Goal: Check status: Check status

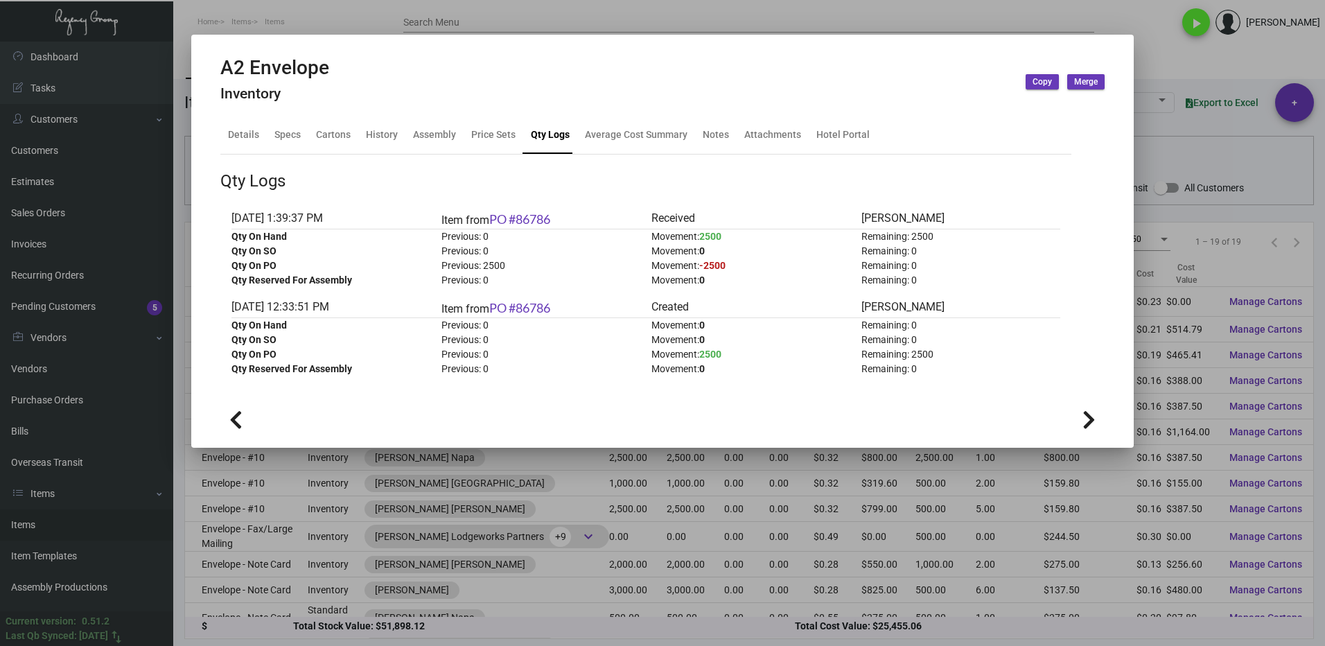
drag, startPoint x: 1173, startPoint y: 37, endPoint x: 1161, endPoint y: 42, distance: 13.4
click at [1173, 37] on div at bounding box center [662, 323] width 1325 height 646
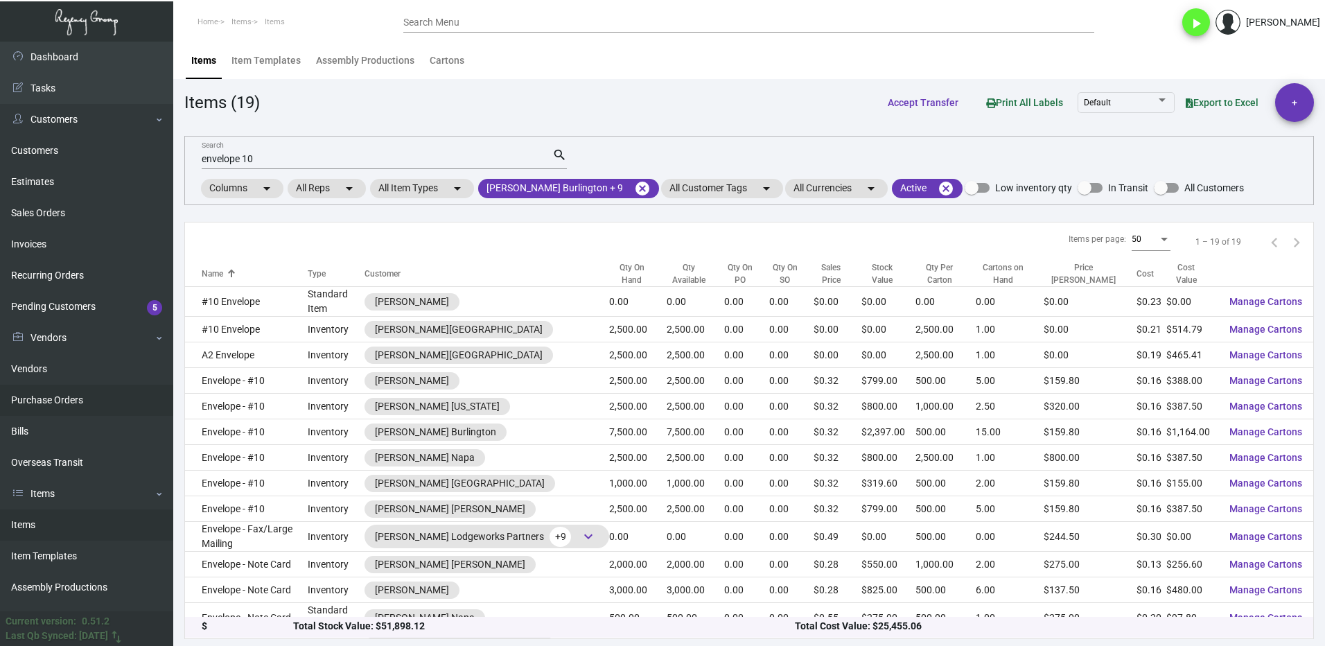
click at [57, 399] on link "Purchase Orders" at bounding box center [86, 400] width 173 height 31
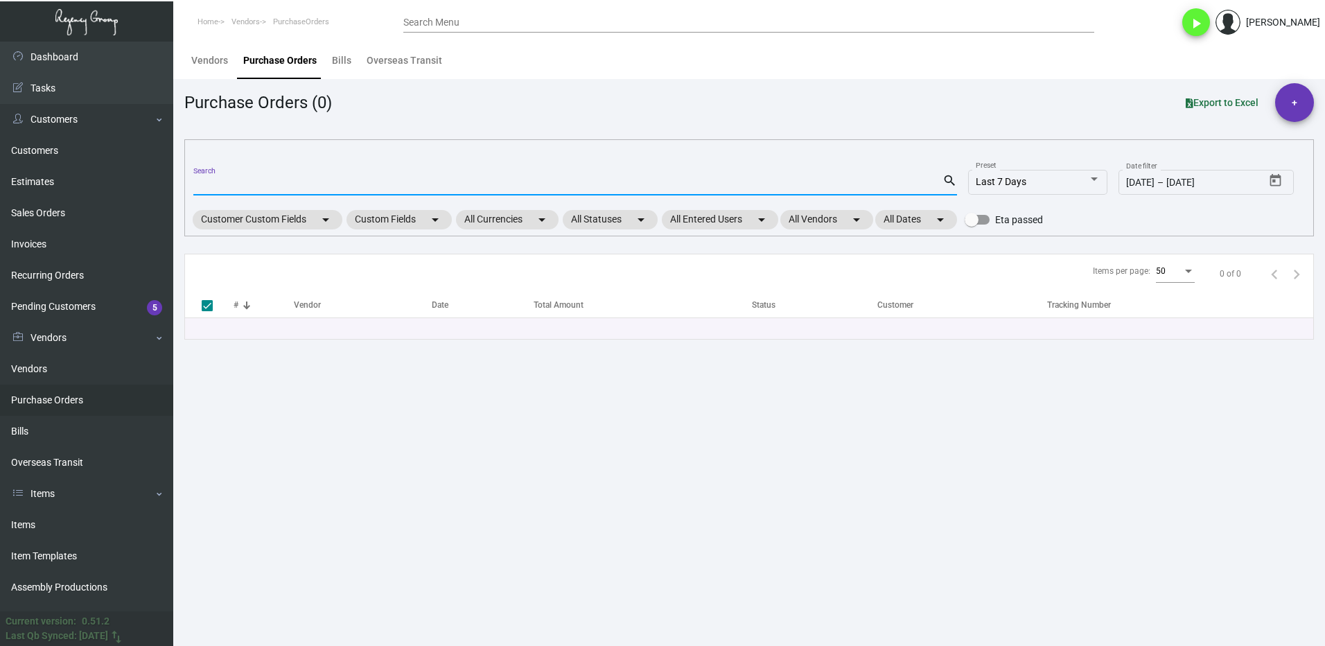
click at [224, 186] on input "Search" at bounding box center [567, 185] width 749 height 11
type input "108335"
checkbox input "false"
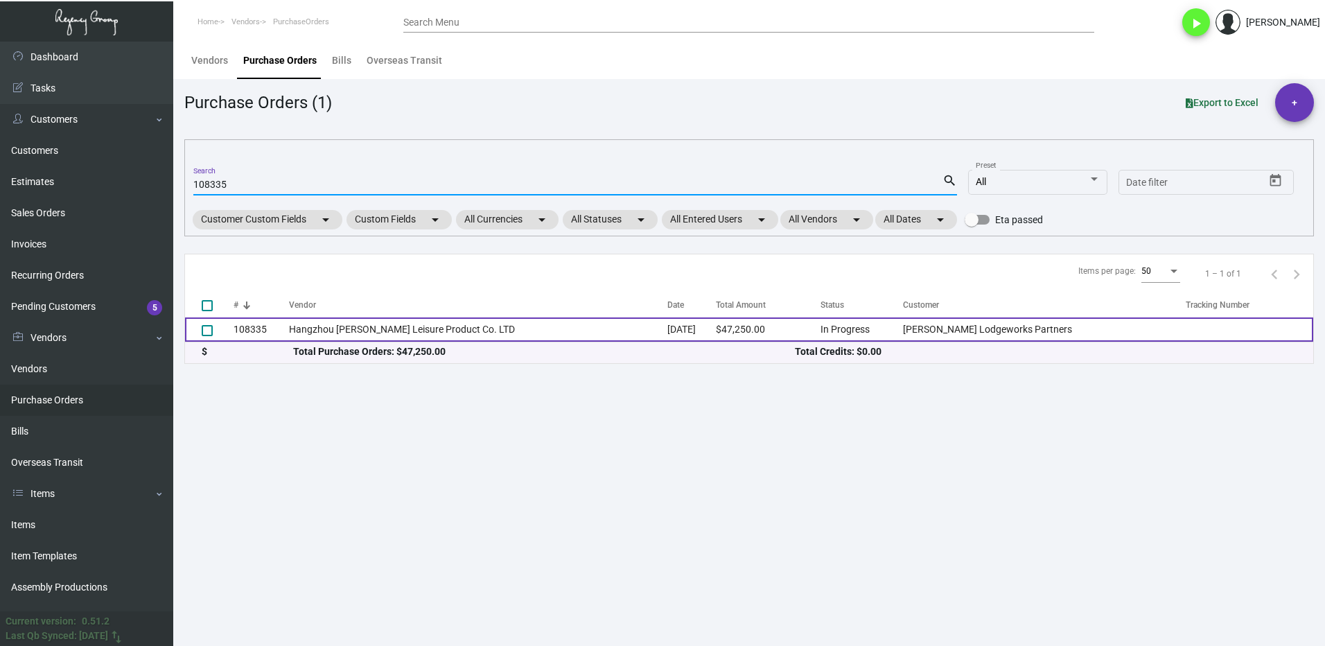
click at [270, 335] on td "108335" at bounding box center [261, 329] width 55 height 24
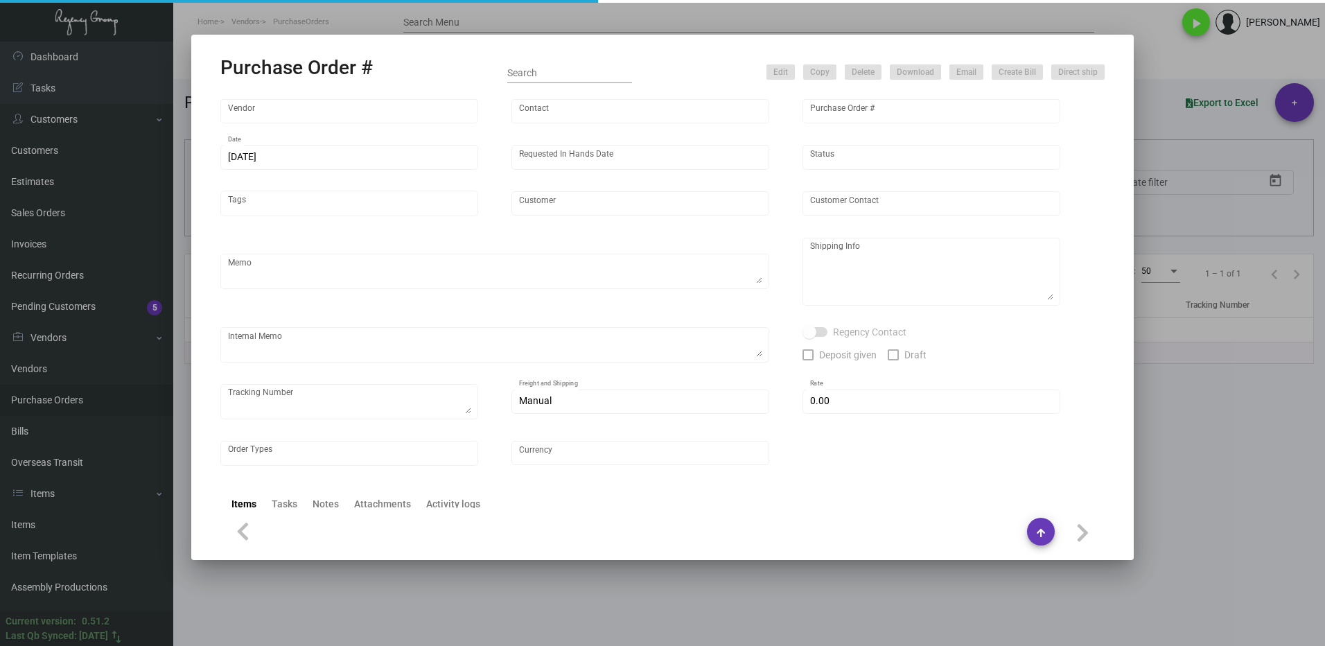
type input "Hangzhou [PERSON_NAME] Leisure Product Co. LTD"
type input "[PERSON_NAME]"
type input "108335"
type input "[DATE]"
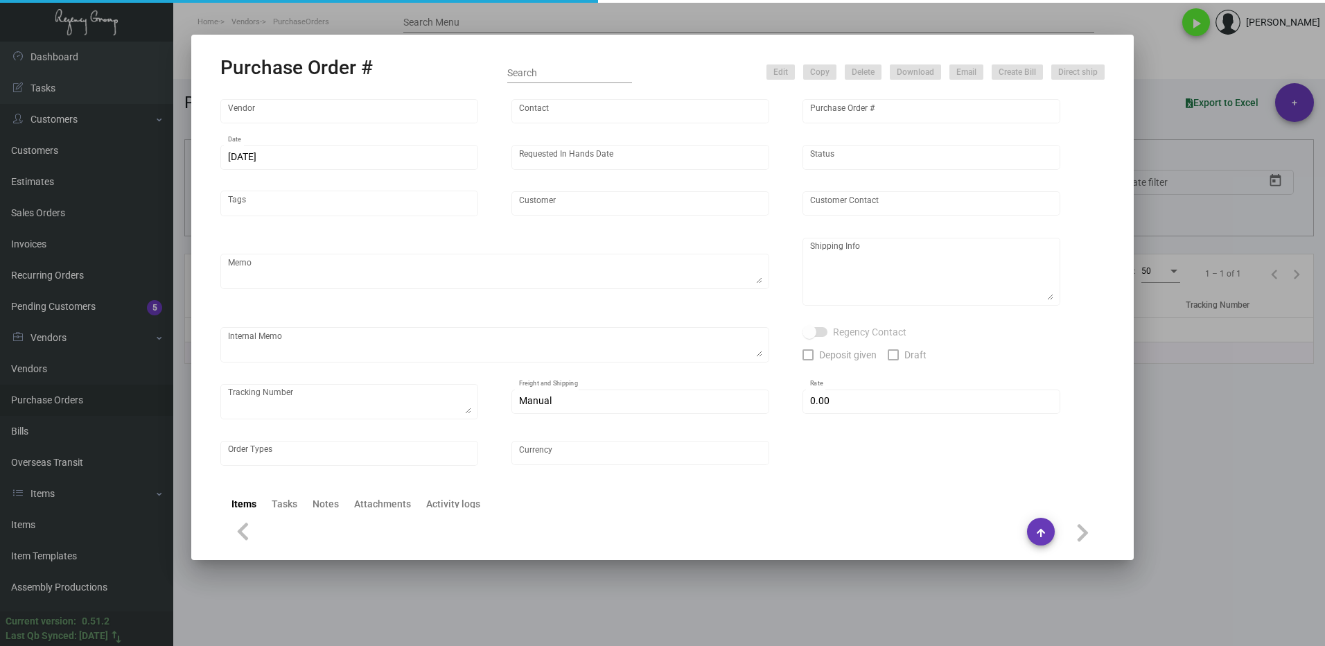
type input "[PERSON_NAME] Lodgeworks Partners"
type textarea "10K per color for the first batch, rest pending shipping instruction"
type textarea "Regency Group NJ - [PERSON_NAME] [STREET_ADDRESS]"
checkbox input "true"
type input "$ 0.00"
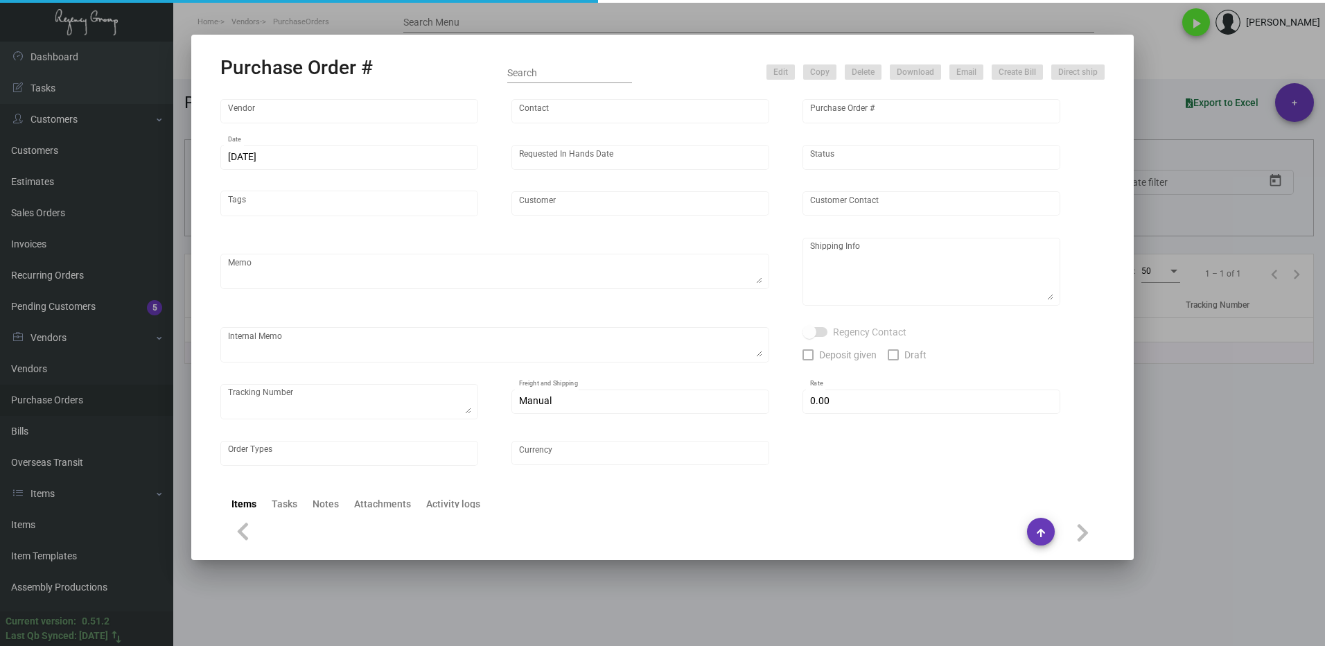
type input "United States Dollar $"
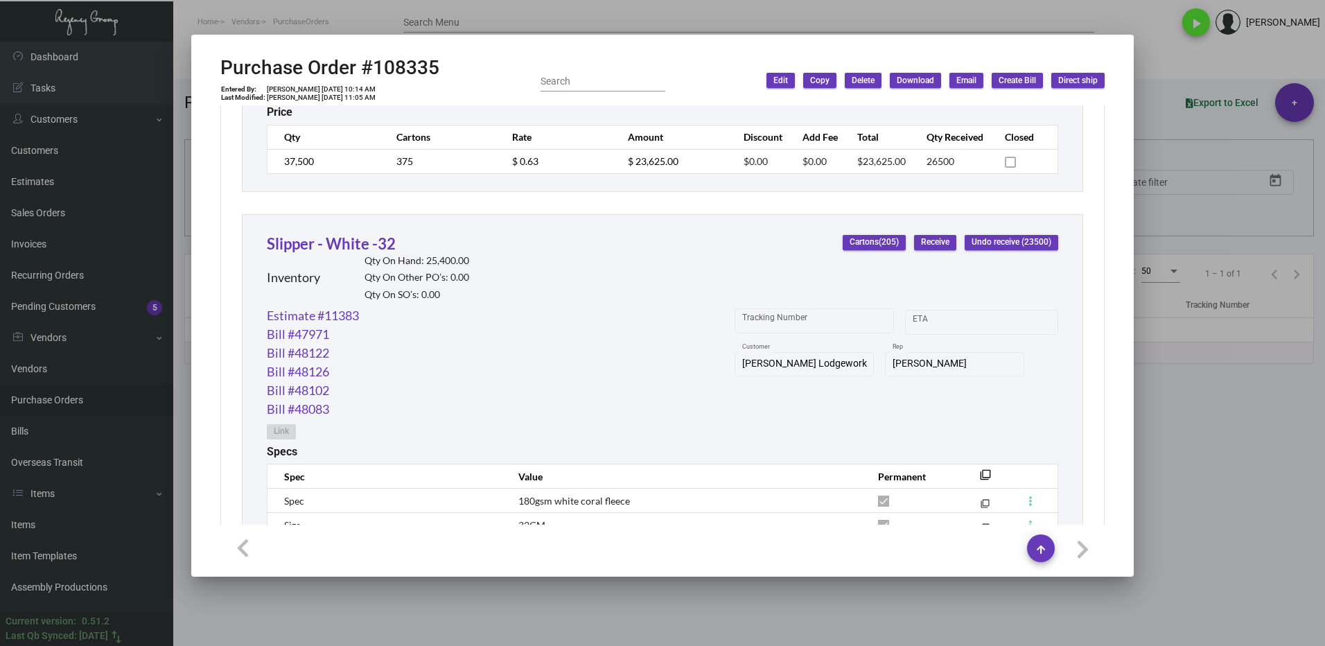
scroll to position [1040, 0]
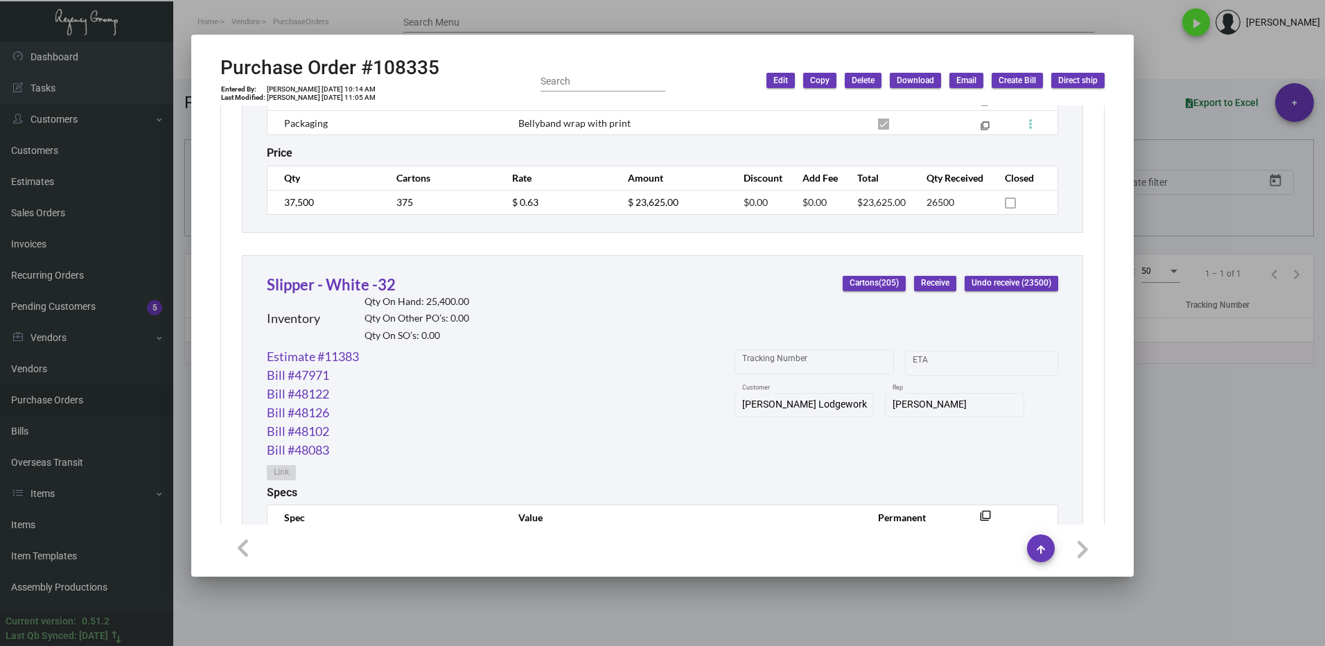
click at [1175, 386] on div at bounding box center [662, 323] width 1325 height 646
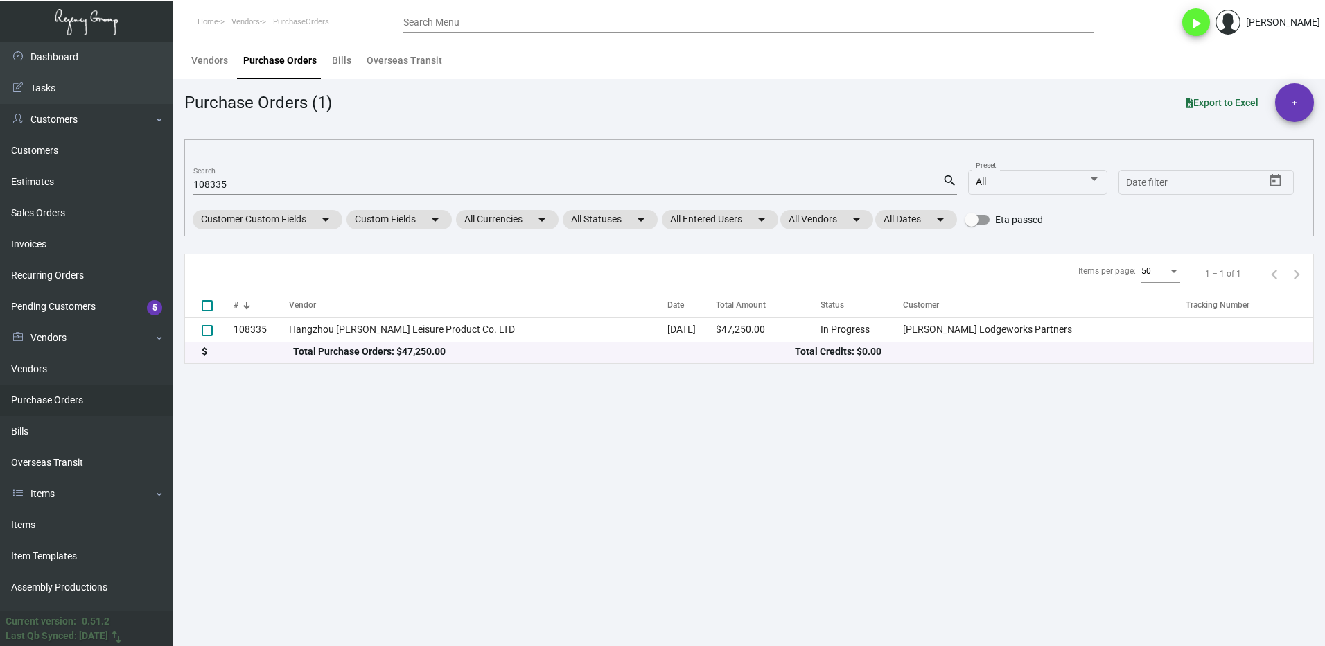
click at [243, 181] on input "108335" at bounding box center [567, 185] width 749 height 11
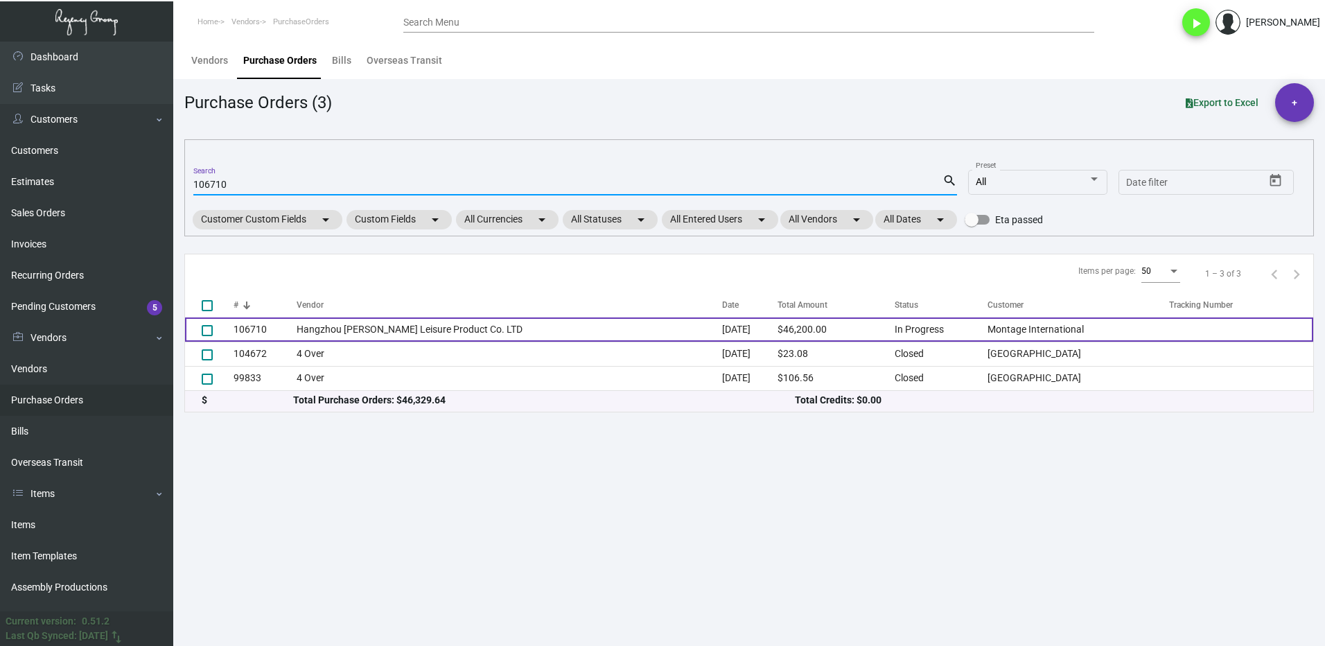
type input "106710"
click at [277, 334] on td "106710" at bounding box center [265, 329] width 63 height 24
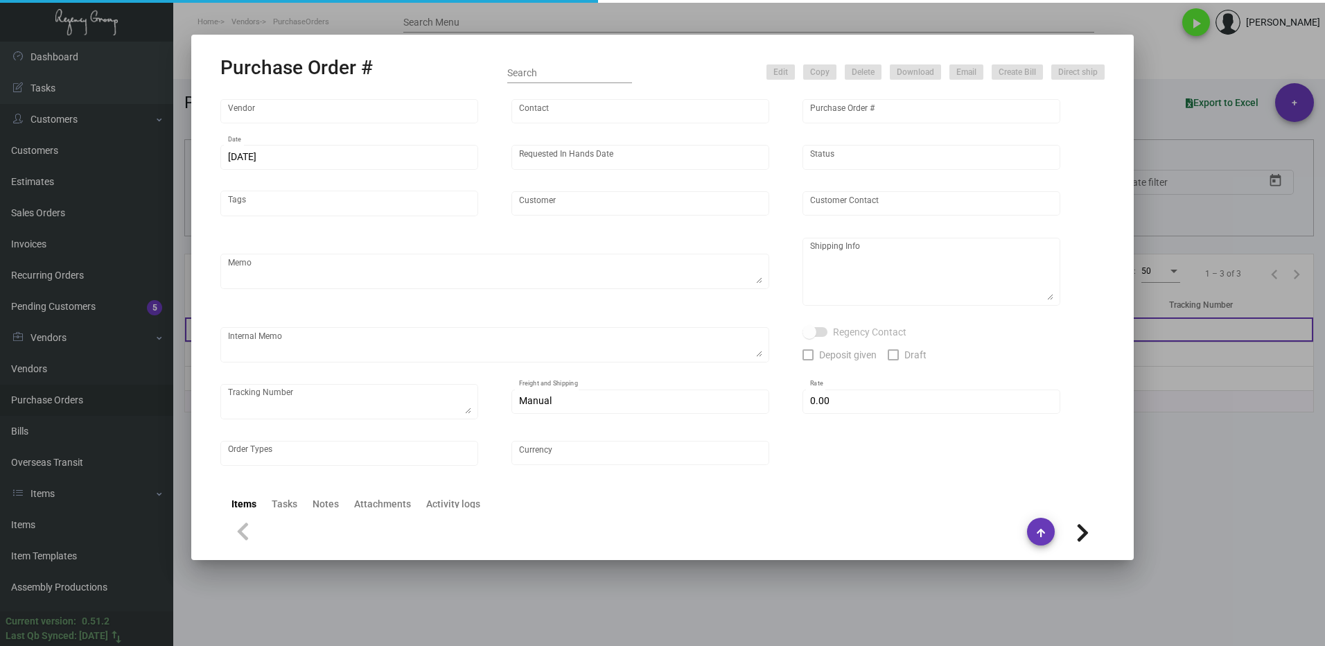
type input "Hangzhou [PERSON_NAME] Leisure Product Co. LTD"
type input "[PERSON_NAME]"
type input "106710"
type input "[DATE]"
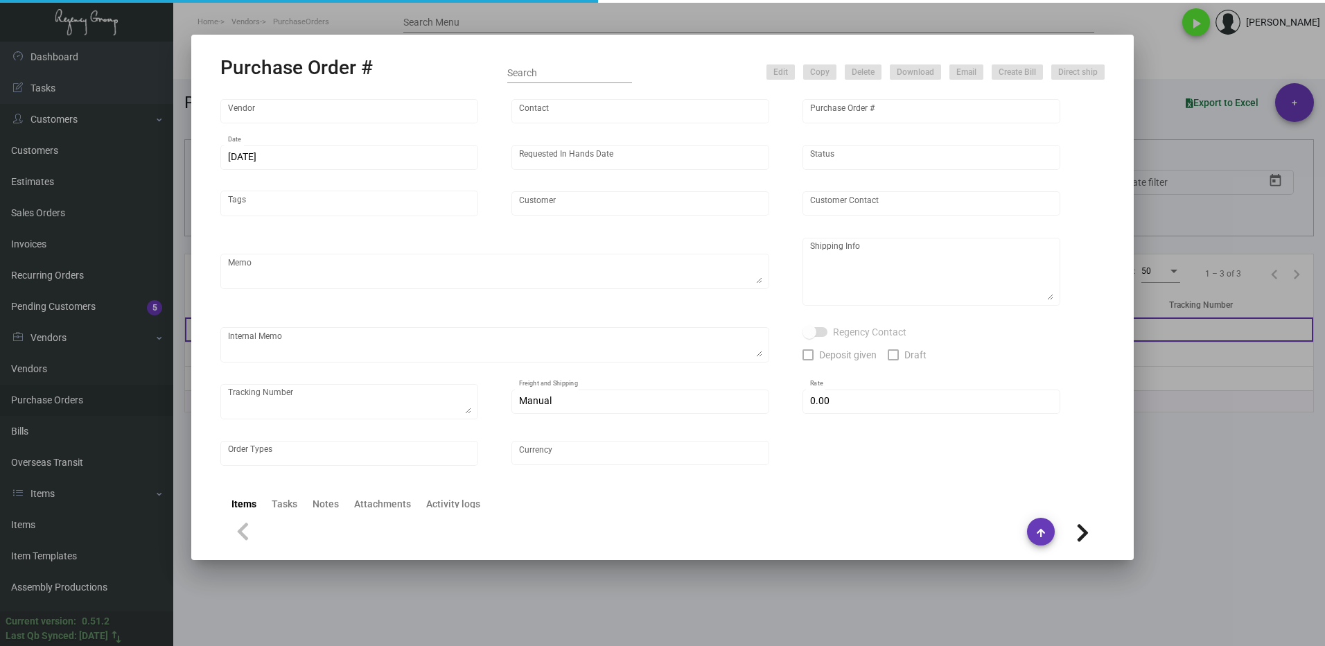
type input "Montage International"
type textarea "Please process after the samples have been approved and ship half the quantity …"
type textarea "Regency Group NJ - [PERSON_NAME] [STREET_ADDRESS]"
type textarea "sample approved - [DATE]"
checkbox input "true"
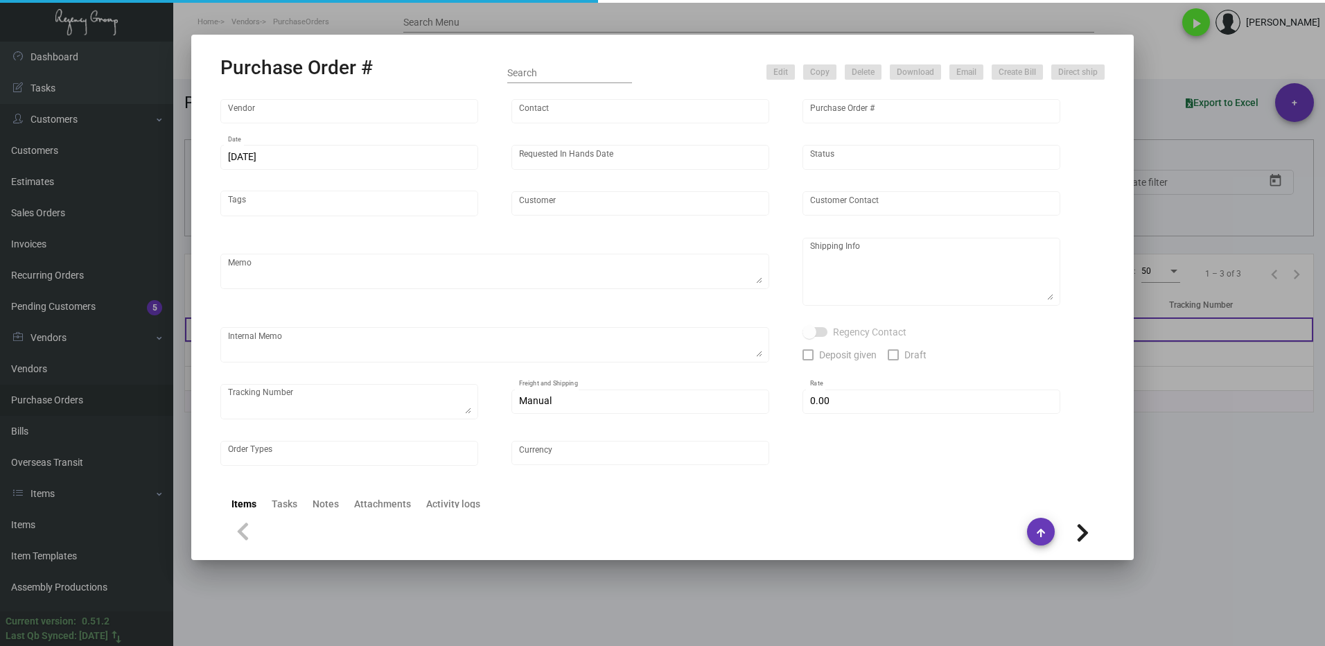
type input "$ 0.00"
type input "United States Dollar $"
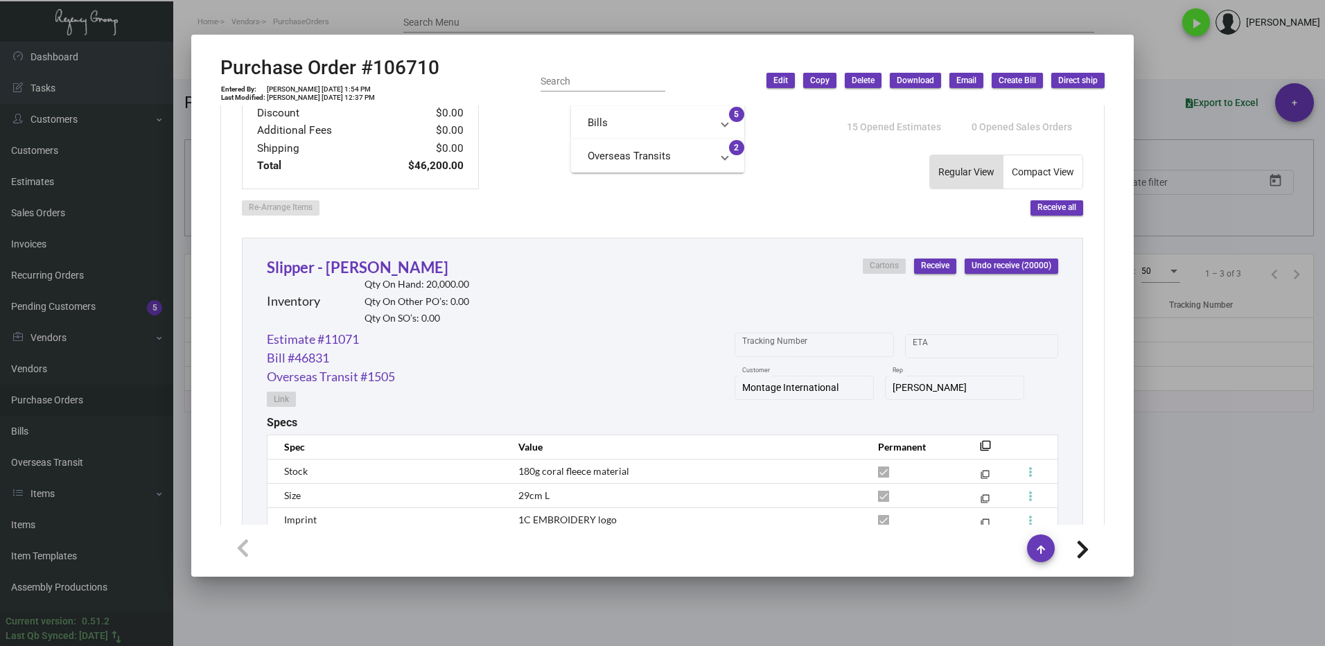
scroll to position [566, 0]
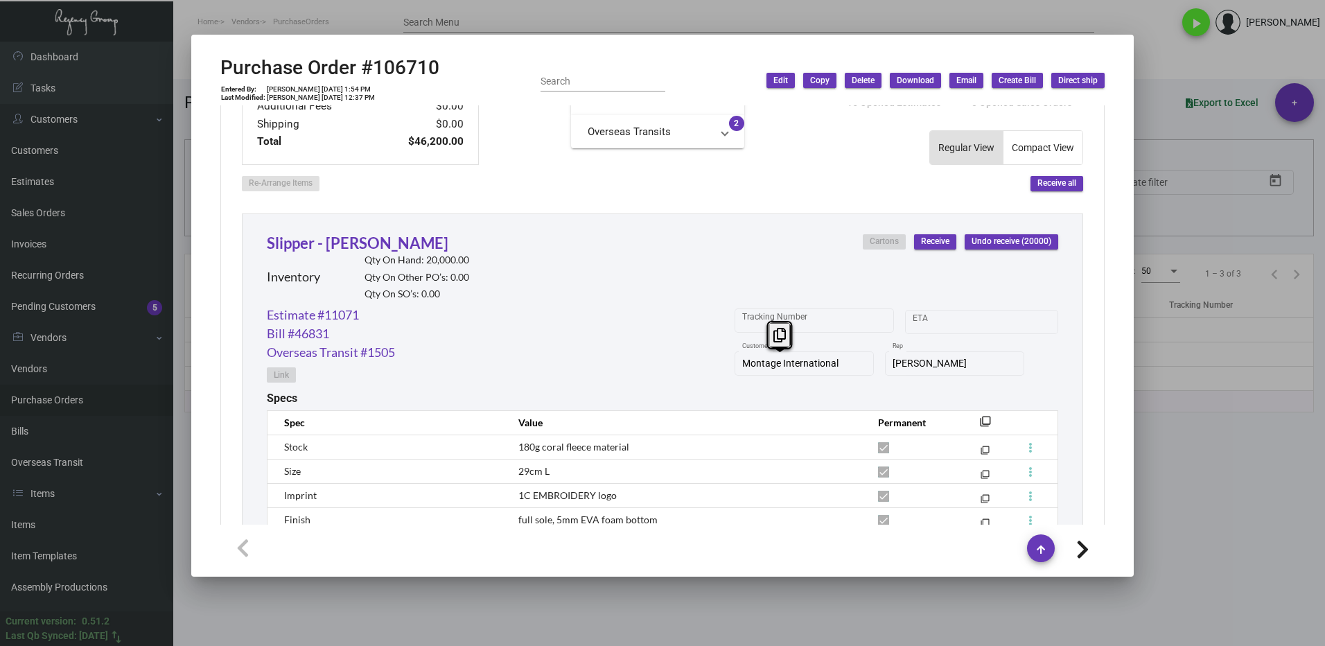
click at [742, 373] on div "Montage International Customer" at bounding box center [804, 362] width 125 height 27
click at [776, 336] on icon at bounding box center [779, 335] width 12 height 15
